Goal: Task Accomplishment & Management: Use online tool/utility

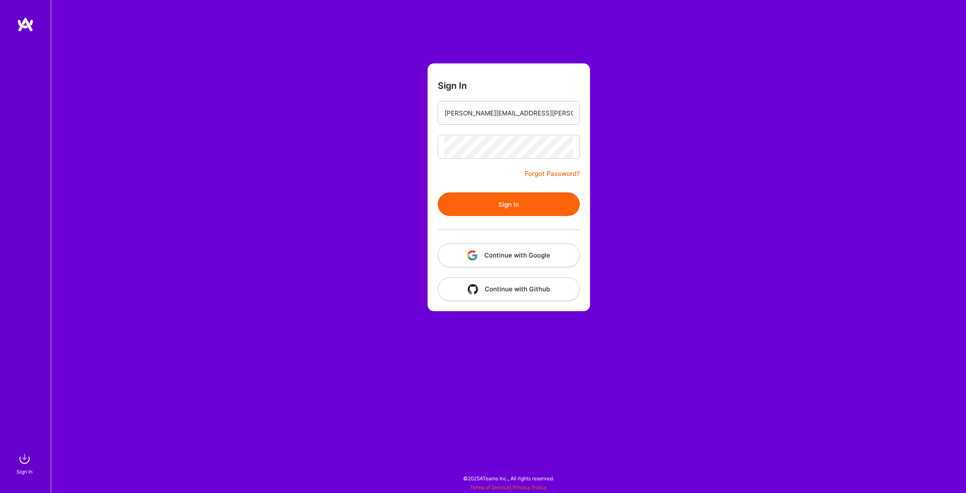
click at [515, 206] on button "Sign In" at bounding box center [509, 204] width 142 height 24
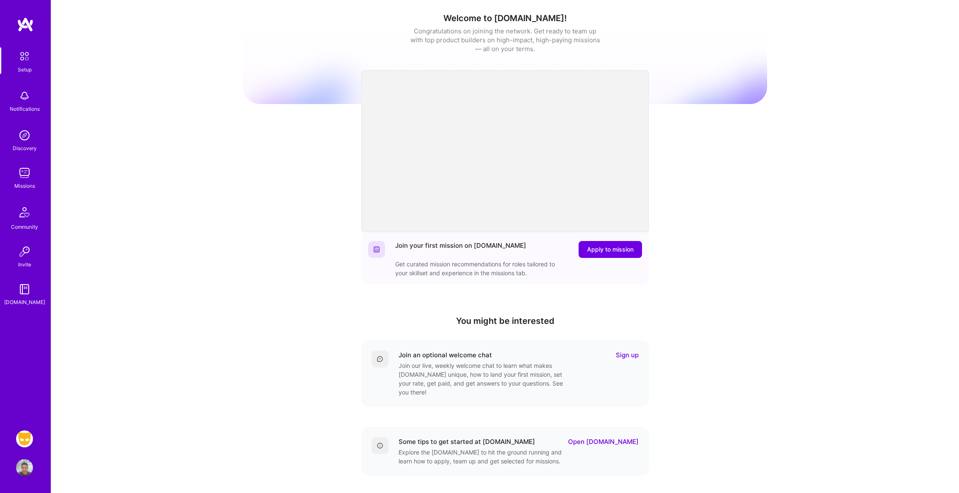
click at [28, 441] on img at bounding box center [24, 438] width 17 height 17
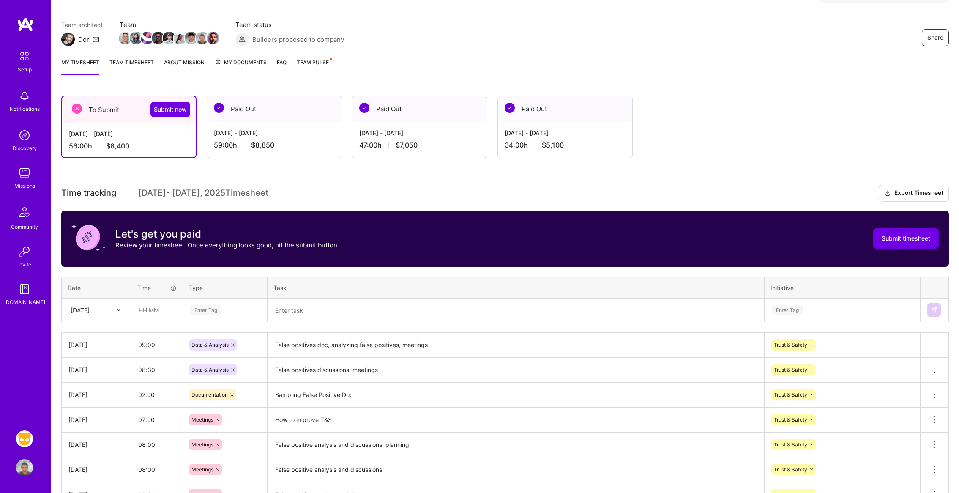
scroll to position [61, 0]
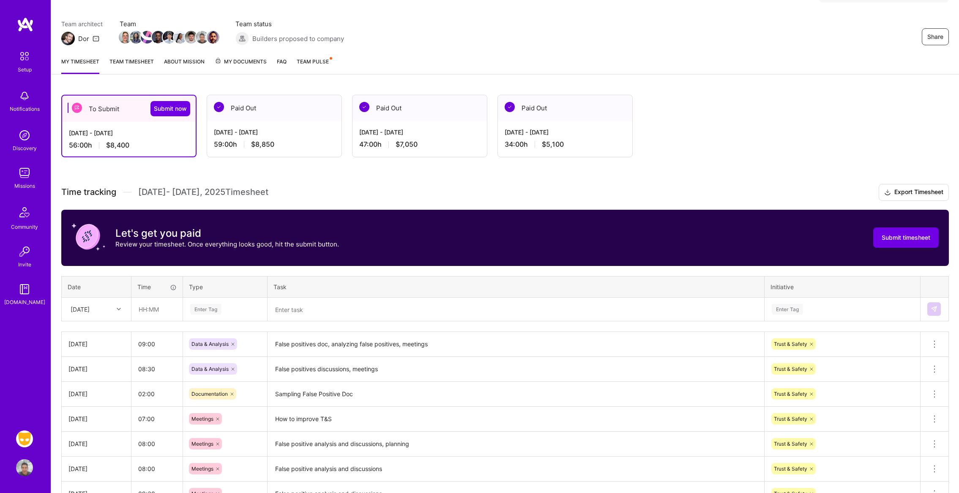
click at [120, 308] on icon at bounding box center [119, 309] width 4 height 4
click at [86, 413] on div "[DATE]" at bounding box center [96, 412] width 68 height 16
click at [161, 316] on input "text" at bounding box center [157, 309] width 50 height 22
type input "09:00"
type input "Data"
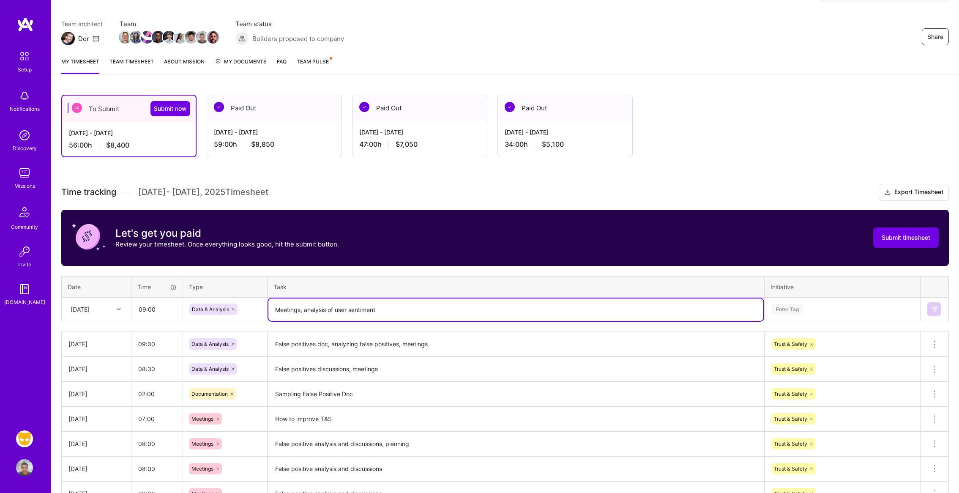
type textarea "Meetings, analysis of user sentiment"
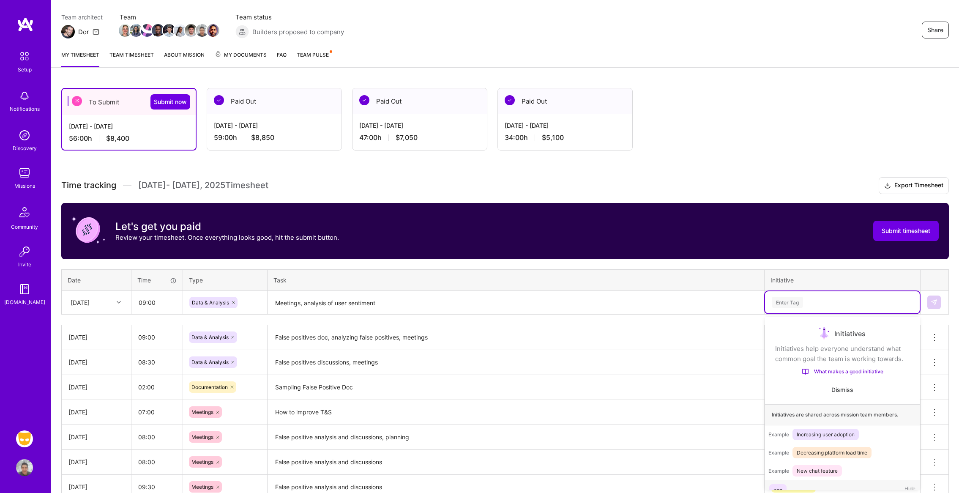
scroll to position [68, 0]
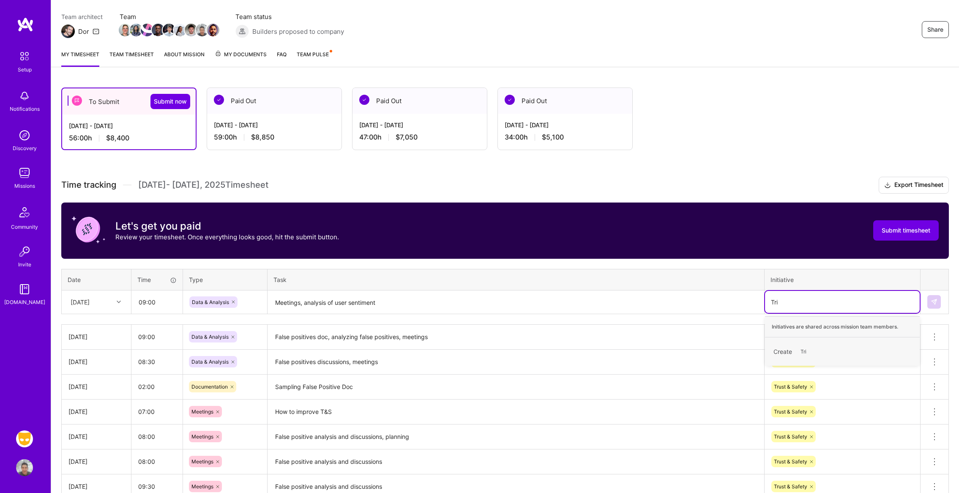
type input "Tr"
click at [794, 343] on div "Trust & Safety" at bounding box center [790, 347] width 33 height 9
click at [936, 301] on img at bounding box center [934, 301] width 7 height 7
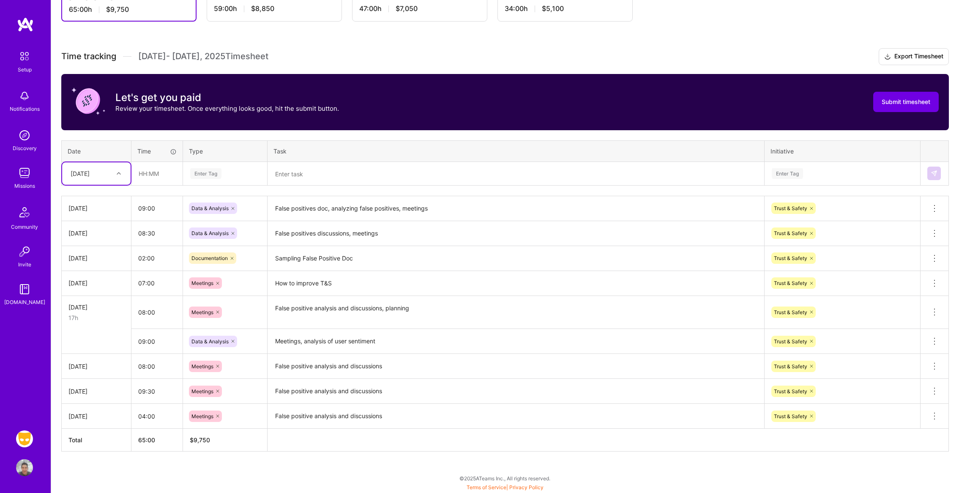
scroll to position [195, 0]
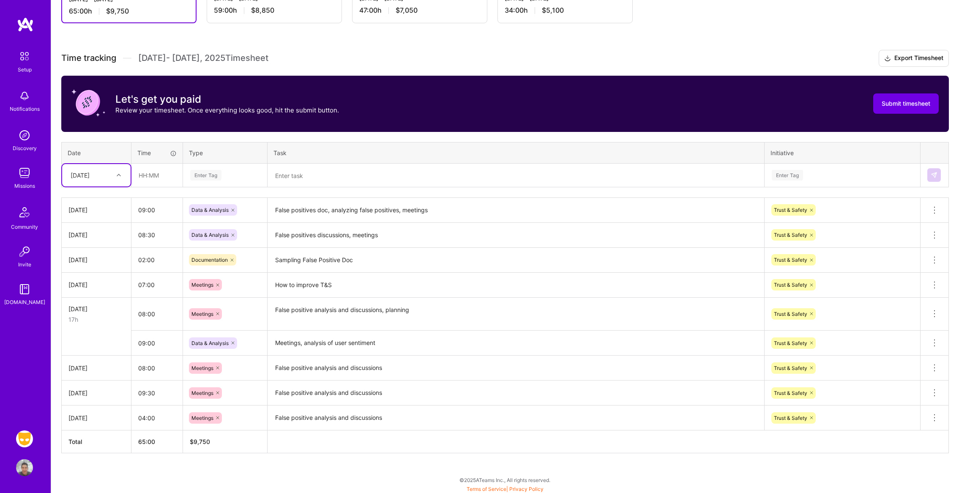
click at [122, 176] on div at bounding box center [119, 175] width 13 height 11
click at [100, 274] on div "[DATE]" at bounding box center [96, 276] width 68 height 16
click at [163, 178] on input "text" at bounding box center [157, 175] width 50 height 22
type input "09:00"
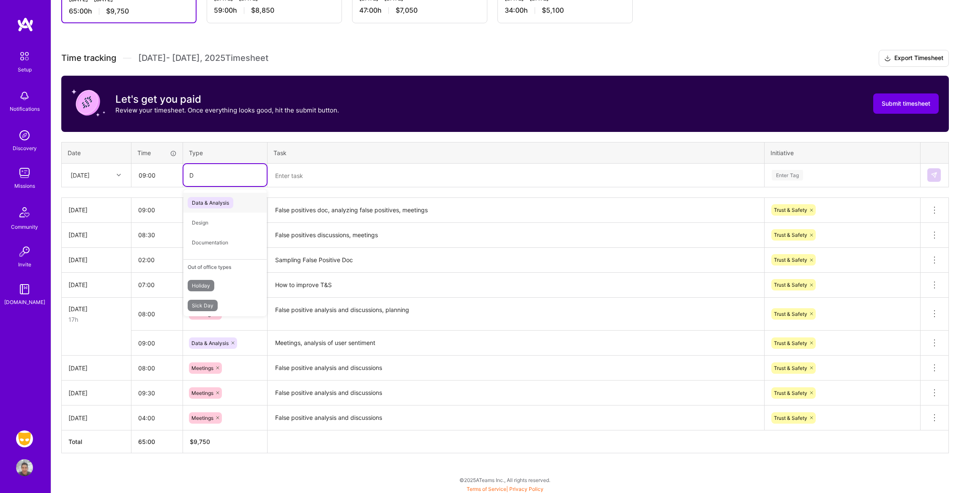
type input "Da"
click at [218, 206] on span "Data & Analysis" at bounding box center [211, 202] width 46 height 11
click at [312, 344] on textarea "Meetings, analysis of user sentiment" at bounding box center [515, 342] width 495 height 23
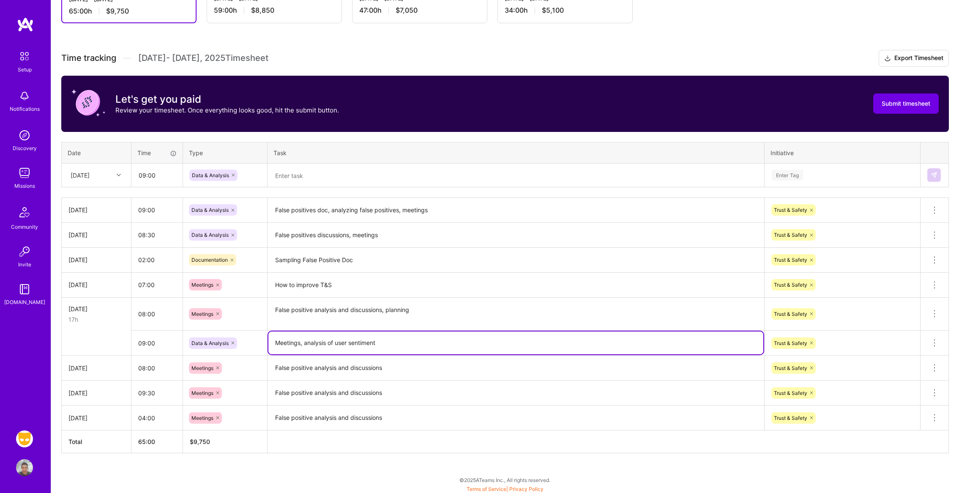
click at [312, 344] on textarea "Meetings, analysis of user sentiment" at bounding box center [515, 342] width 495 height 23
click at [309, 182] on textarea at bounding box center [515, 175] width 495 height 22
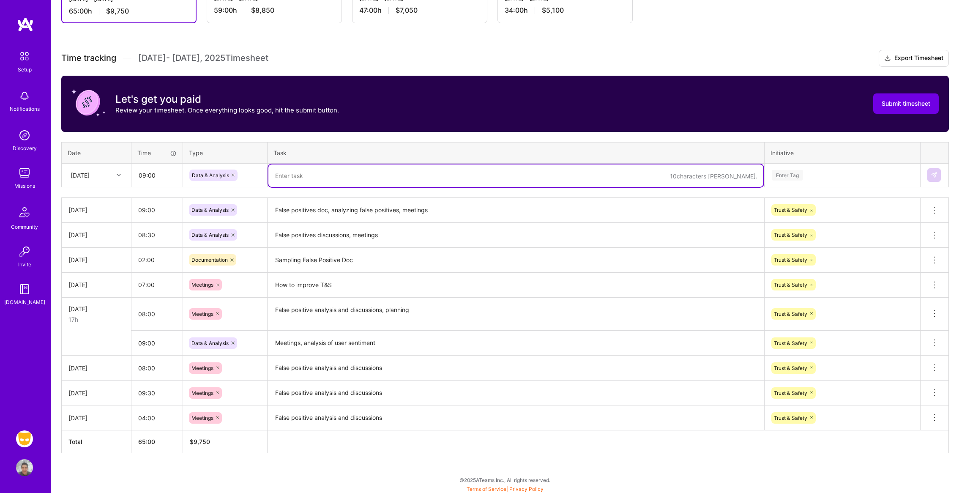
paste textarea "Meetings, analysis of user sentiment"
type textarea "Meetings, analysis of user sentiment"
click at [817, 175] on div "Enter Tag" at bounding box center [842, 175] width 143 height 11
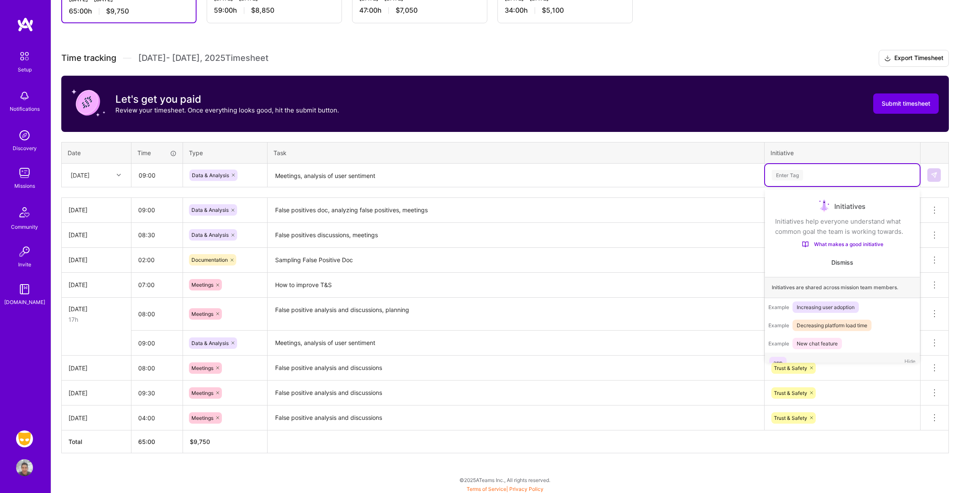
scroll to position [27, 0]
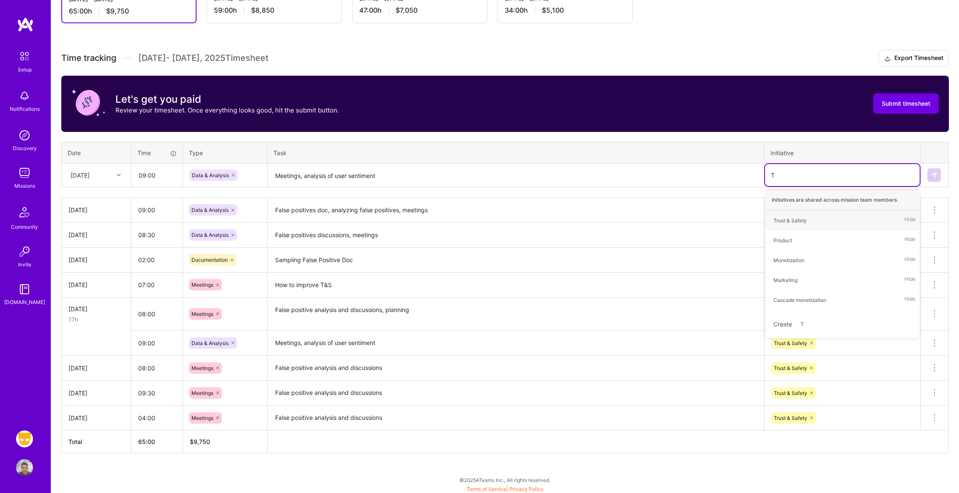
type input "Tr"
click at [795, 221] on div "Trust & Safety" at bounding box center [790, 220] width 33 height 9
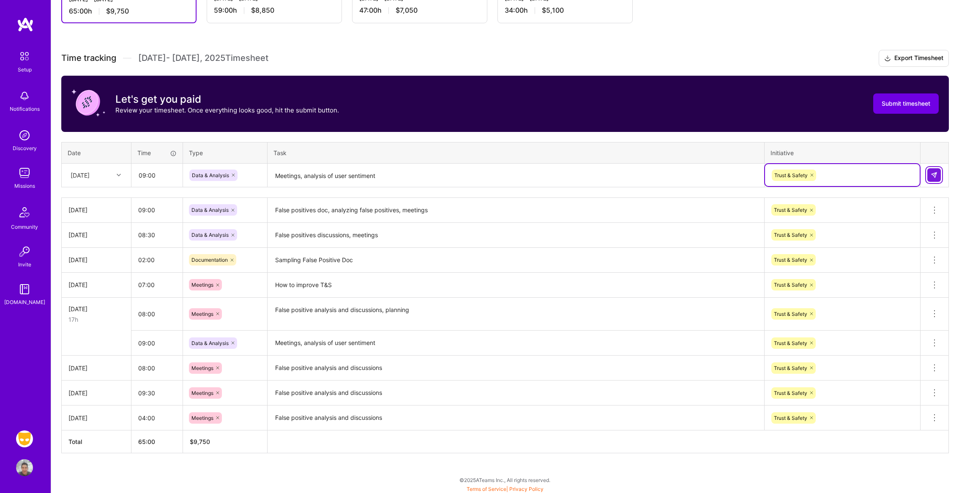
click at [937, 175] on img at bounding box center [934, 175] width 7 height 7
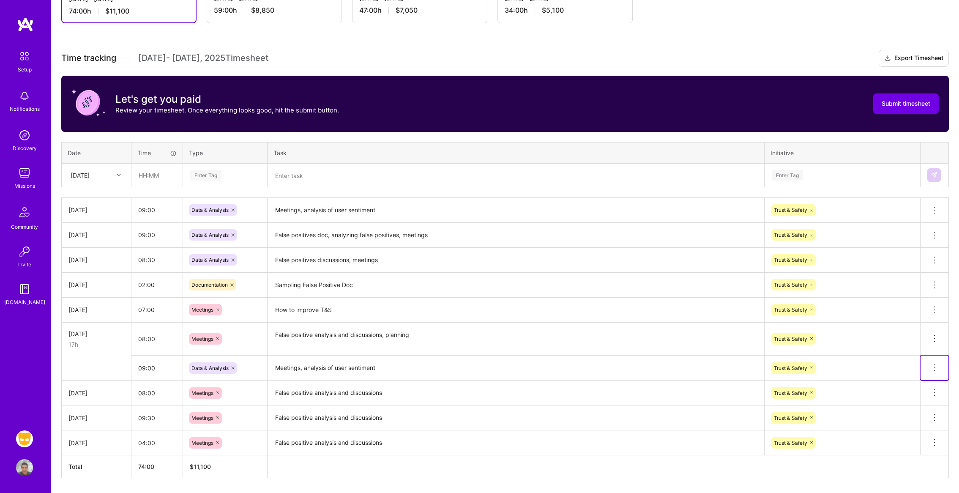
click at [934, 369] on icon at bounding box center [935, 368] width 10 height 10
click at [916, 382] on button "Delete row" at bounding box center [914, 382] width 44 height 21
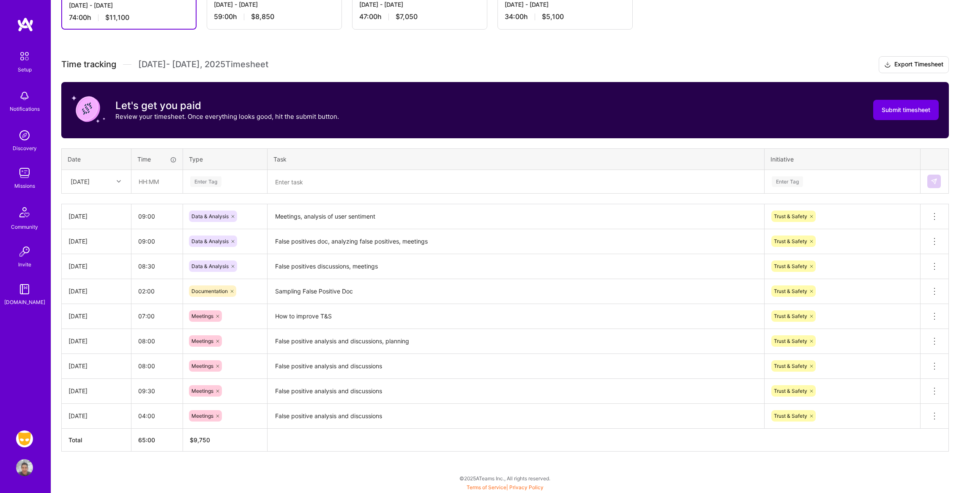
scroll to position [189, 0]
click at [121, 182] on div at bounding box center [119, 181] width 13 height 11
click at [89, 303] on div "[DATE]" at bounding box center [96, 300] width 68 height 16
click at [159, 182] on input "text" at bounding box center [157, 181] width 50 height 22
type input "08:00"
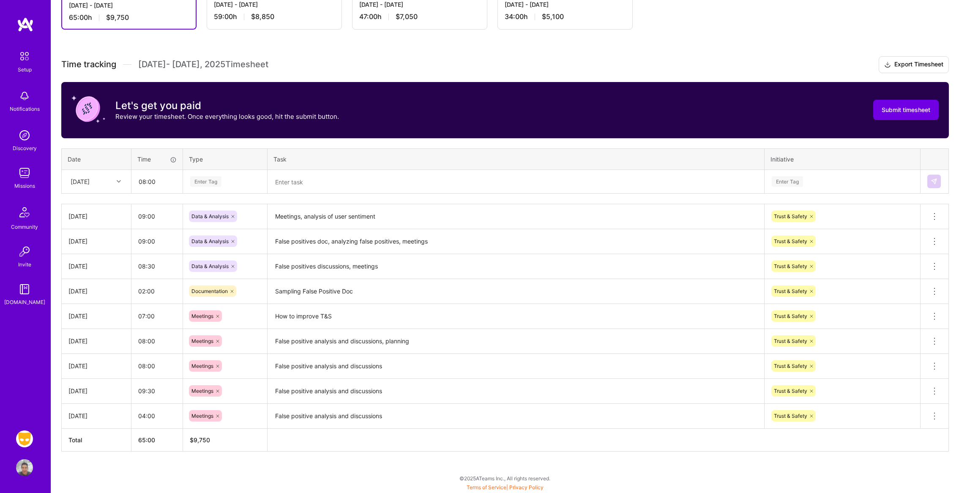
click at [214, 181] on div "Enter Tag" at bounding box center [205, 181] width 31 height 13
type input "Mee"
click at [205, 212] on span "Meetings" at bounding box center [203, 208] width 30 height 11
click at [318, 173] on textarea at bounding box center [515, 182] width 495 height 22
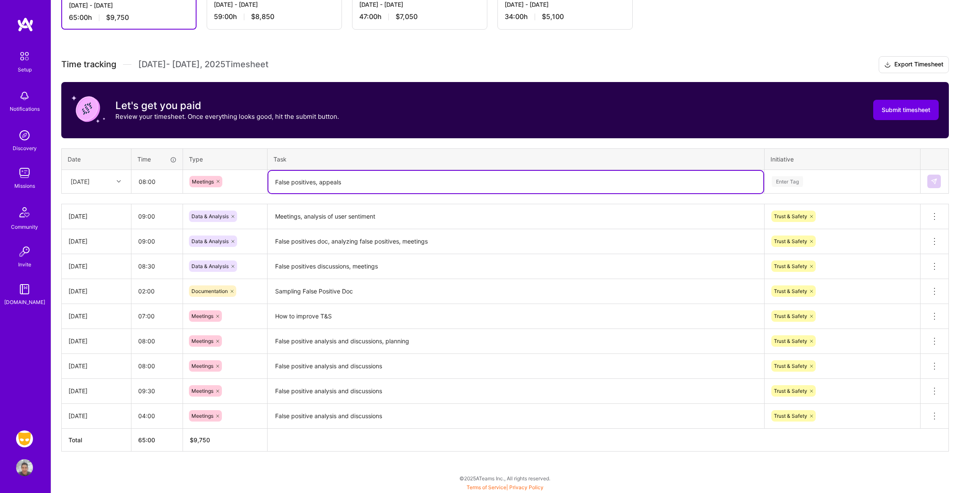
type textarea "False positives, appeals"
click at [795, 185] on div "Enter Tag" at bounding box center [787, 181] width 31 height 13
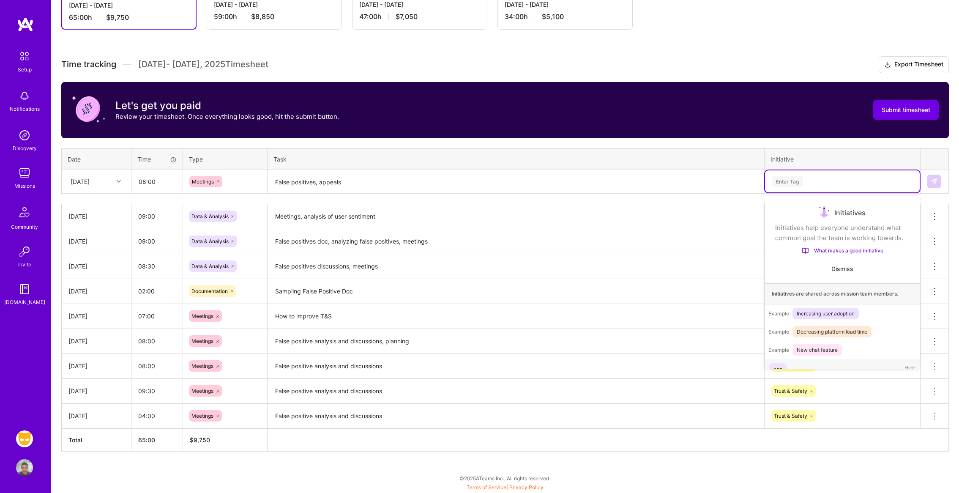
scroll to position [27, 0]
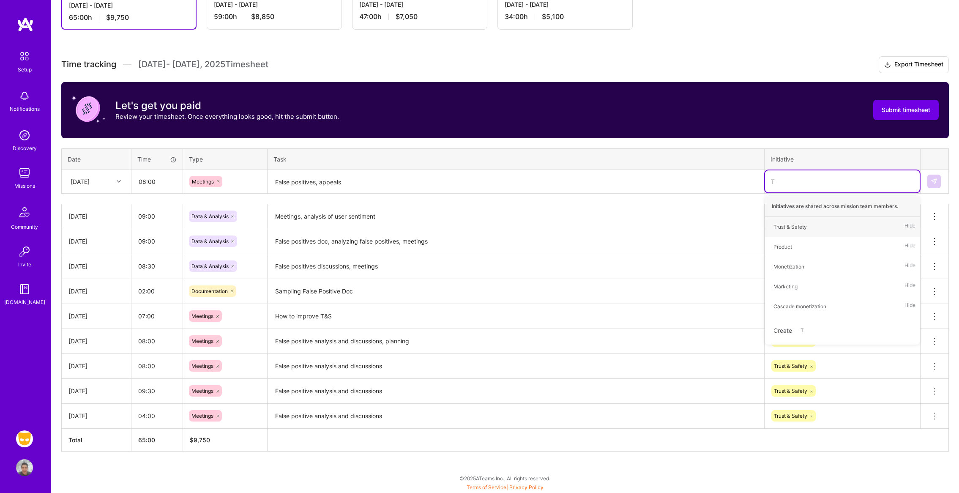
type input "Tr"
click at [791, 228] on div "Trust & Safety" at bounding box center [790, 226] width 33 height 9
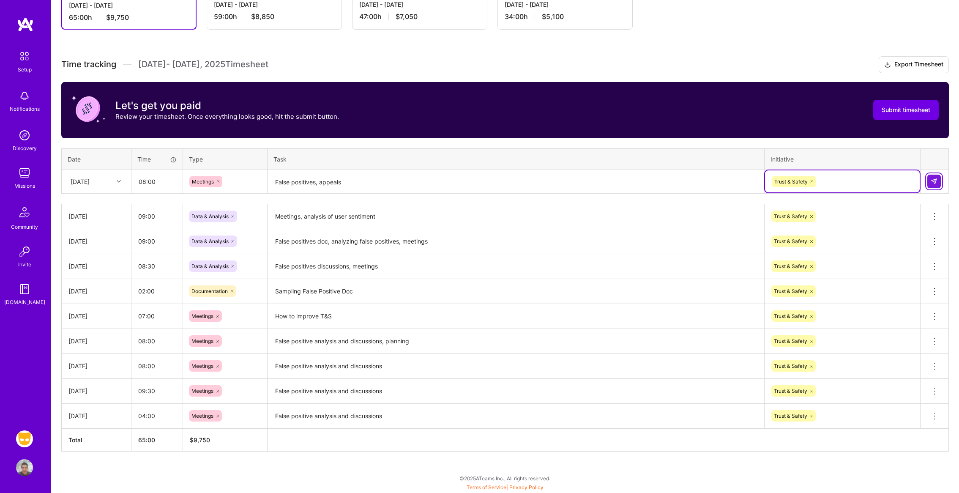
click at [930, 183] on button at bounding box center [935, 182] width 14 height 14
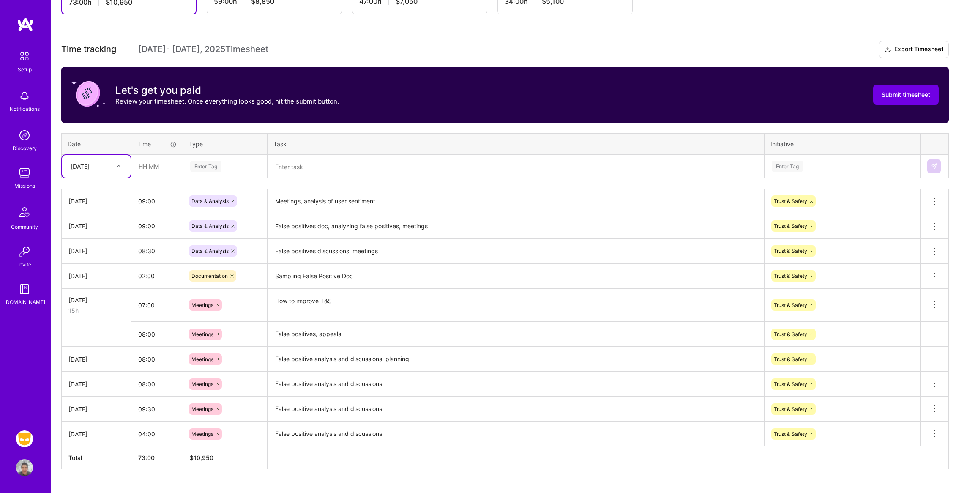
scroll to position [222, 0]
